Goal: Task Accomplishment & Management: Manage account settings

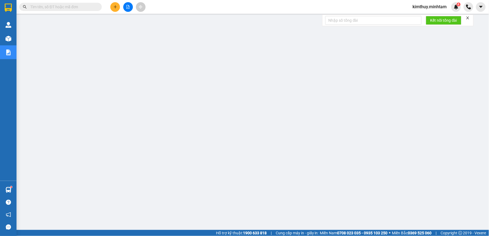
click at [432, 6] on span "kimthuy.minhtam" at bounding box center [430, 6] width 43 height 7
click at [421, 17] on span "Đăng xuất" at bounding box center [433, 17] width 32 height 6
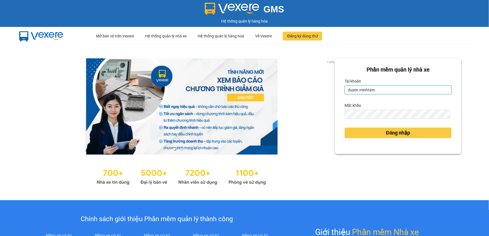
click at [393, 93] on input "duyen.minhtam" at bounding box center [398, 90] width 107 height 9
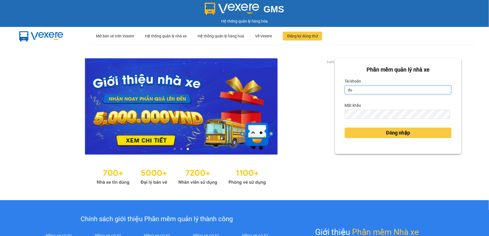
type input "d"
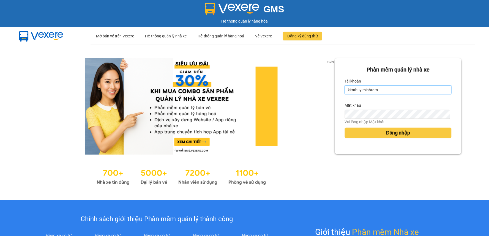
click at [378, 91] on input "kimthuy.minhtam" at bounding box center [398, 90] width 107 height 9
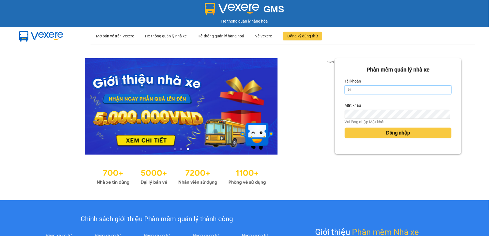
type input "k"
type input "kimthuy.minhtam"
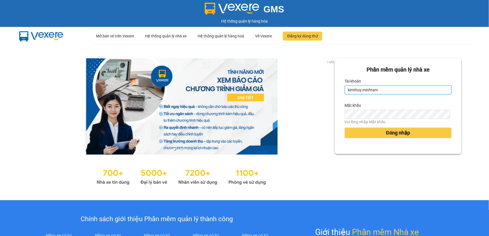
click at [376, 92] on input "kimthuy.minhtam" at bounding box center [398, 90] width 107 height 9
click at [323, 167] on div at bounding box center [182, 176] width 308 height 21
